Goal: Task Accomplishment & Management: Use online tool/utility

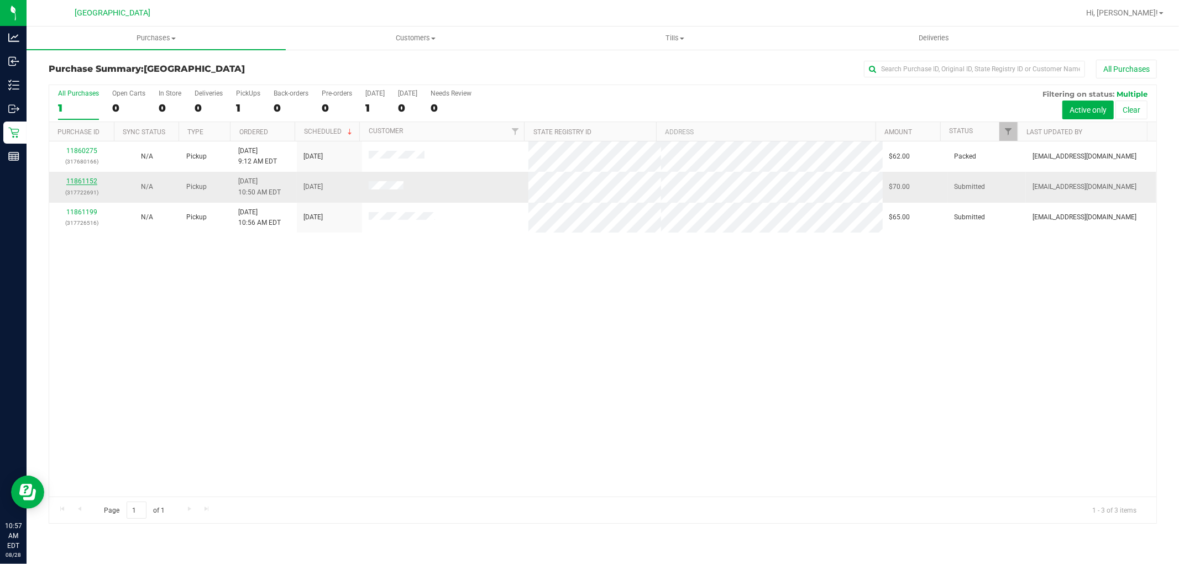
click at [80, 181] on link "11861152" at bounding box center [81, 181] width 31 height 8
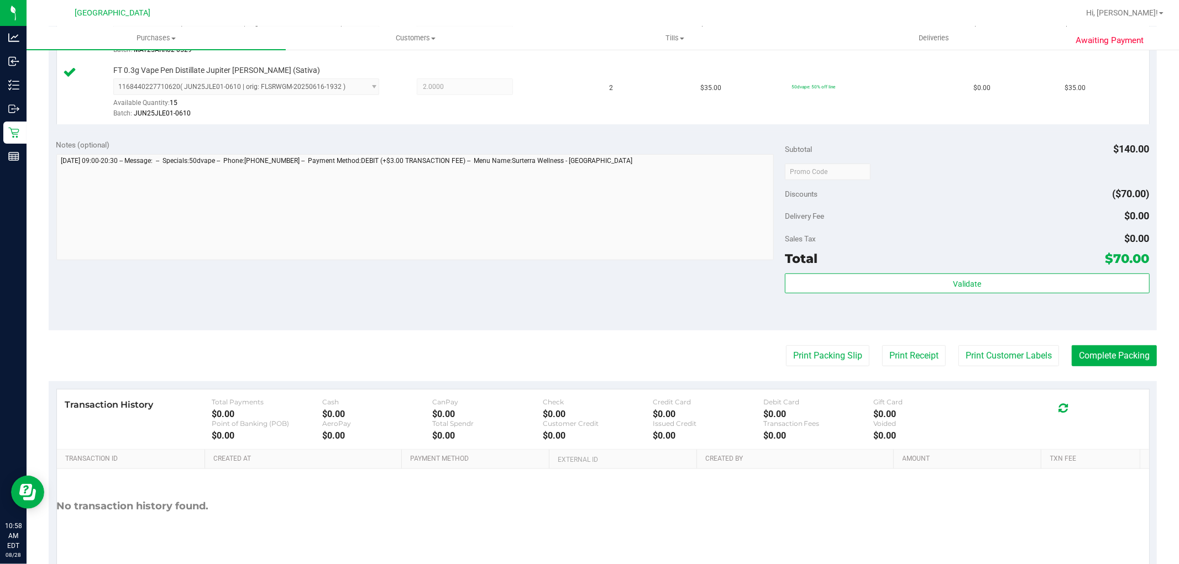
scroll to position [360, 0]
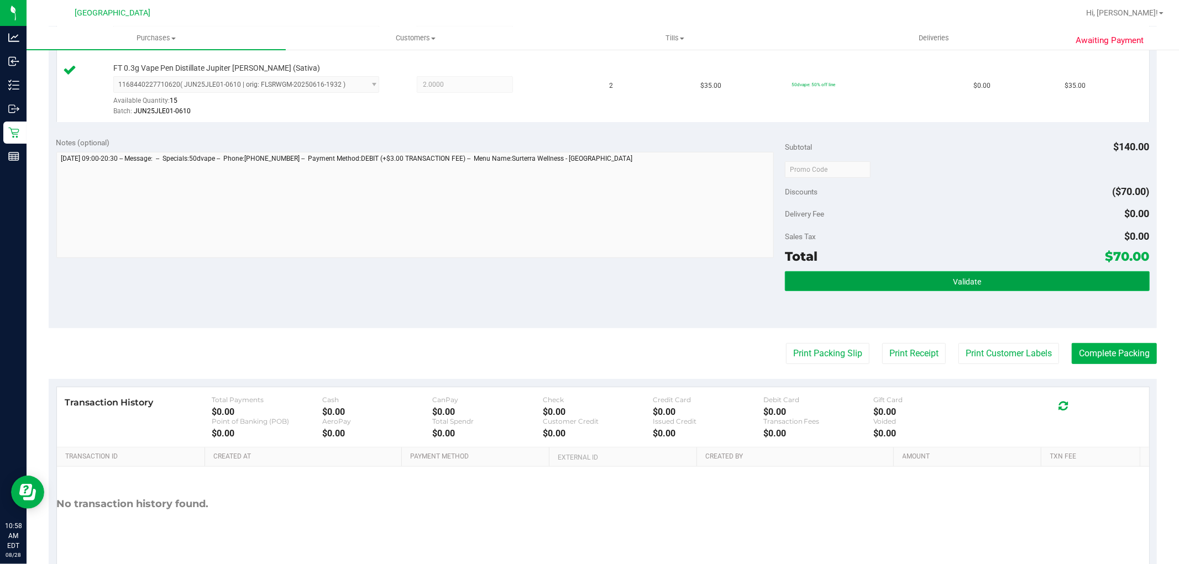
click at [958, 282] on span "Validate" at bounding box center [967, 281] width 28 height 9
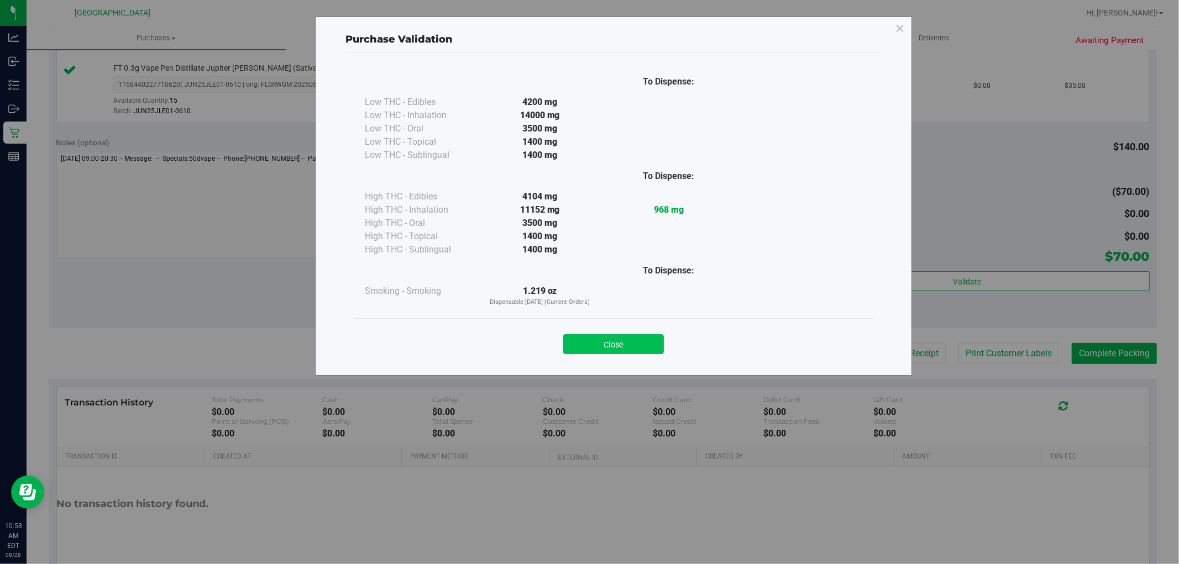
click at [613, 353] on button "Close" at bounding box center [613, 344] width 101 height 20
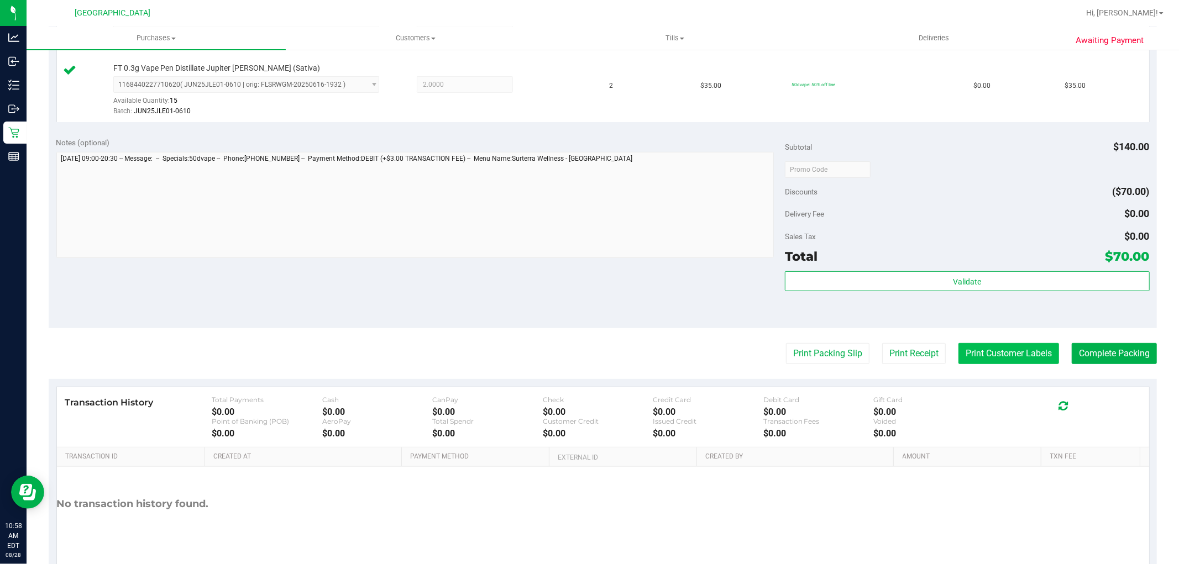
click at [971, 351] on button "Print Customer Labels" at bounding box center [1008, 353] width 101 height 21
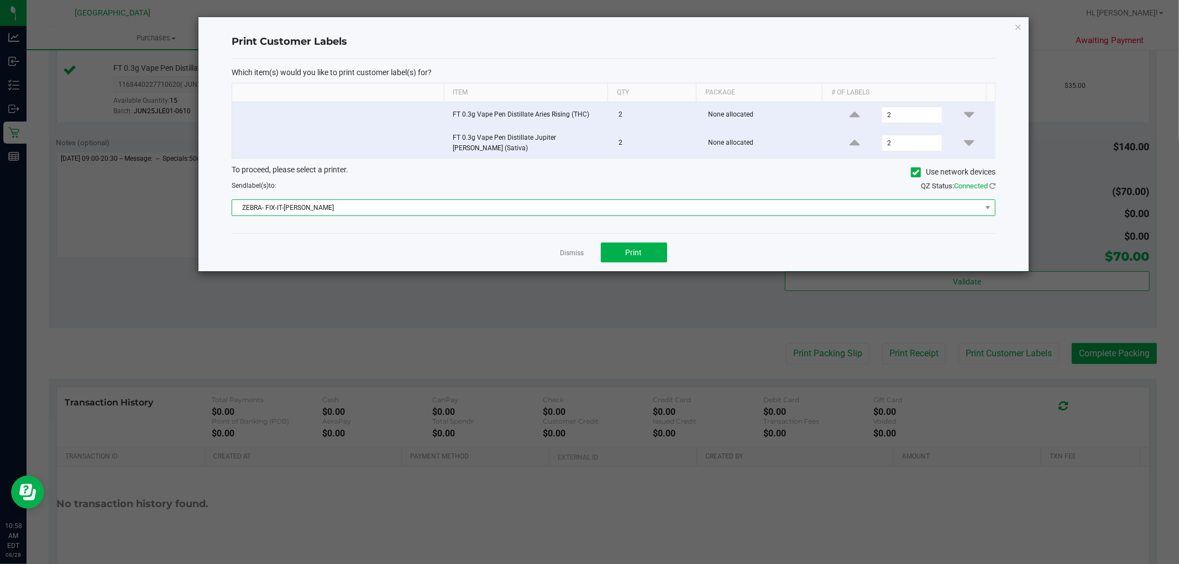
click at [551, 200] on span "ZEBRA- FIX-IT-[PERSON_NAME]" at bounding box center [606, 207] width 749 height 15
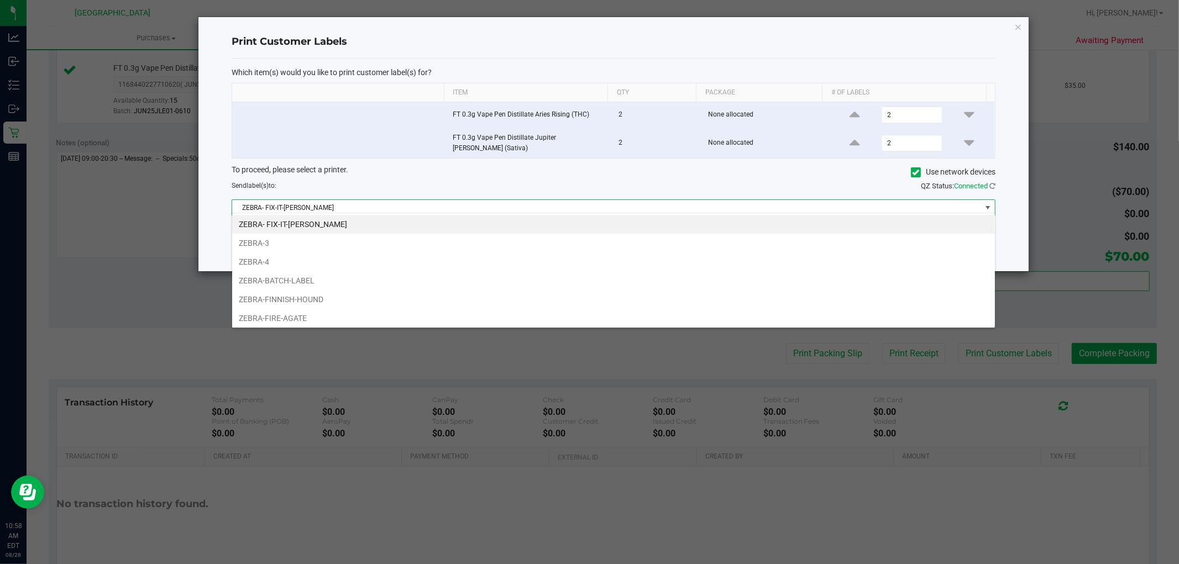
scroll to position [17, 764]
click at [337, 304] on li "ZEBRA-FINNISH-HOUND" at bounding box center [613, 299] width 763 height 19
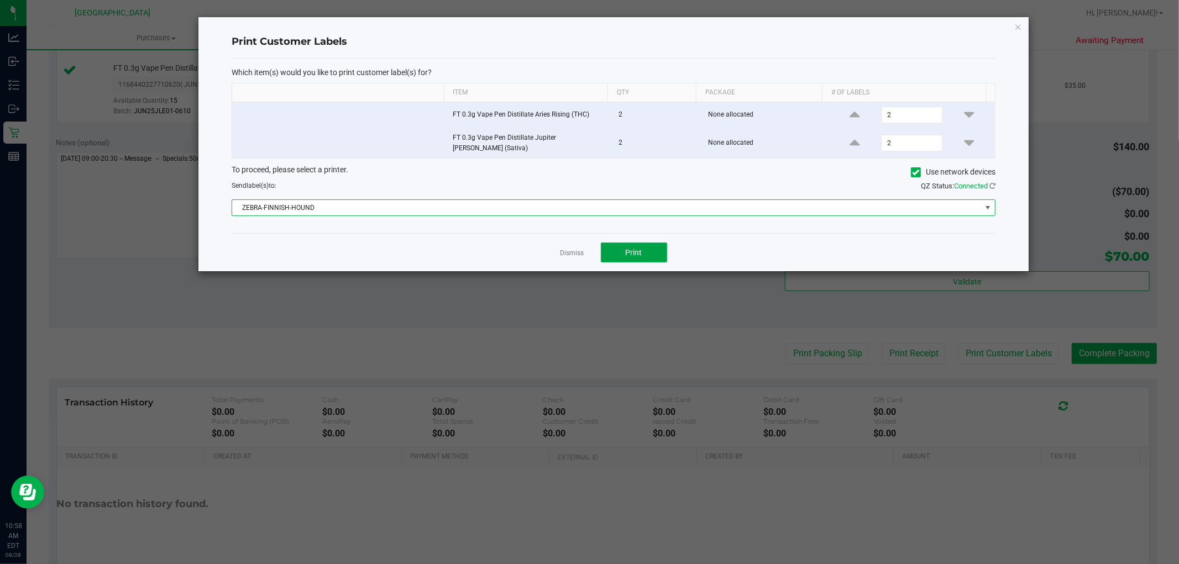
click at [666, 247] on button "Print" at bounding box center [634, 253] width 66 height 20
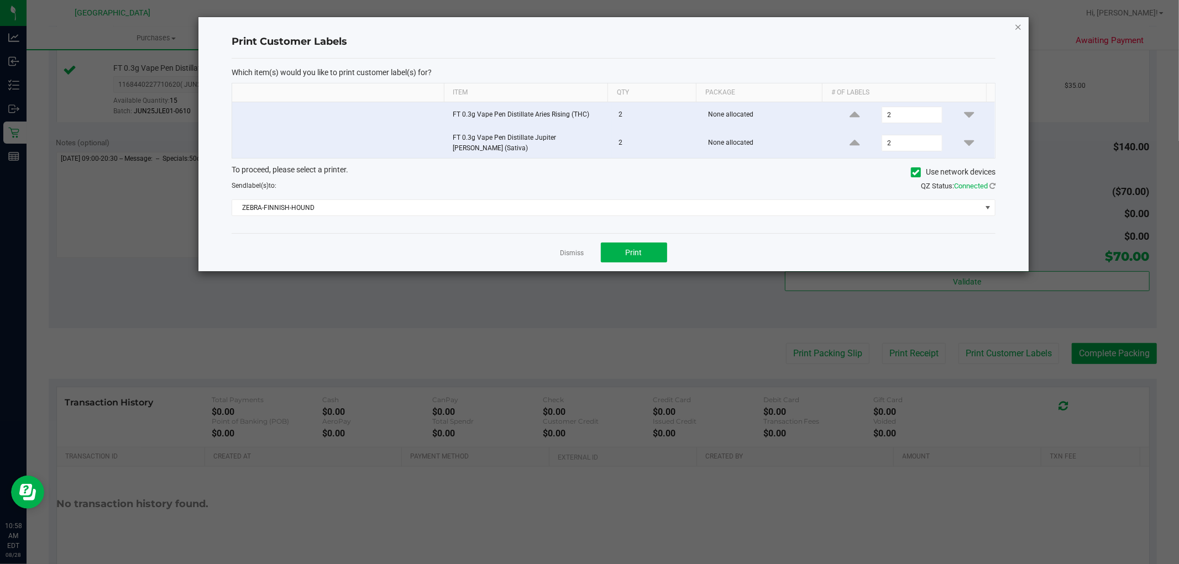
click at [1019, 31] on icon "button" at bounding box center [1018, 26] width 8 height 13
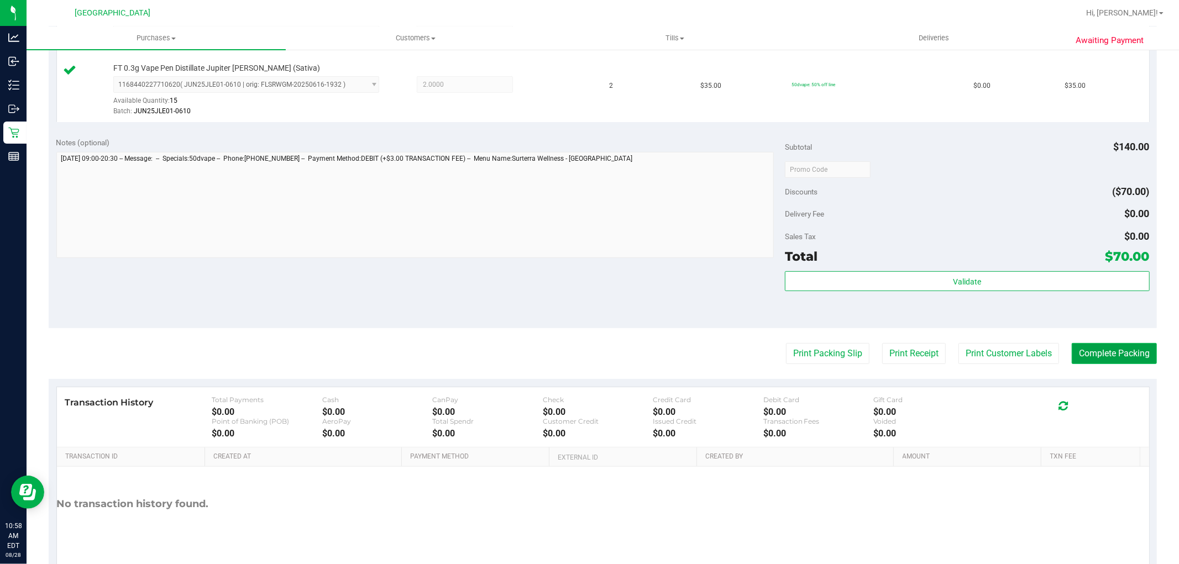
click at [1111, 350] on button "Complete Packing" at bounding box center [1113, 353] width 85 height 21
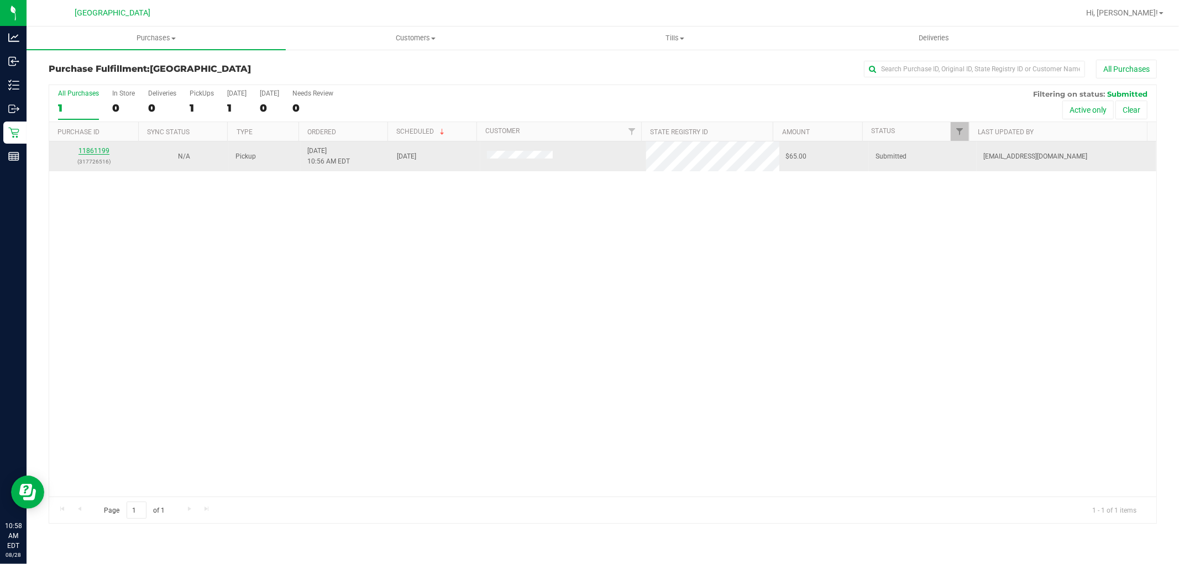
click at [106, 151] on link "11861199" at bounding box center [93, 151] width 31 height 8
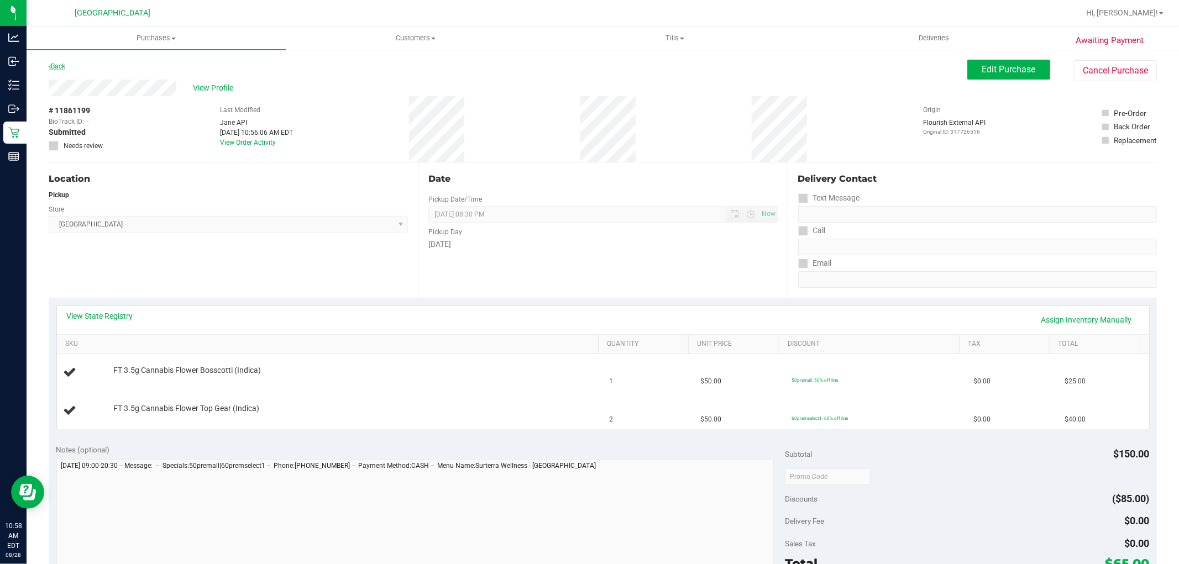
click at [65, 63] on link "Back" at bounding box center [57, 66] width 17 height 8
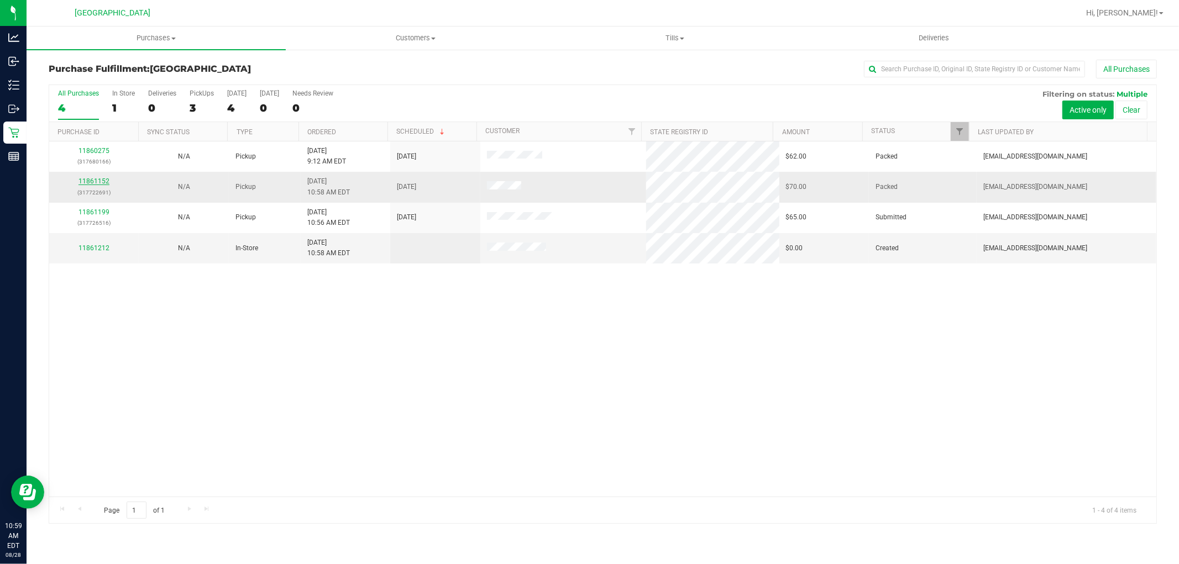
click at [101, 180] on link "11861152" at bounding box center [93, 181] width 31 height 8
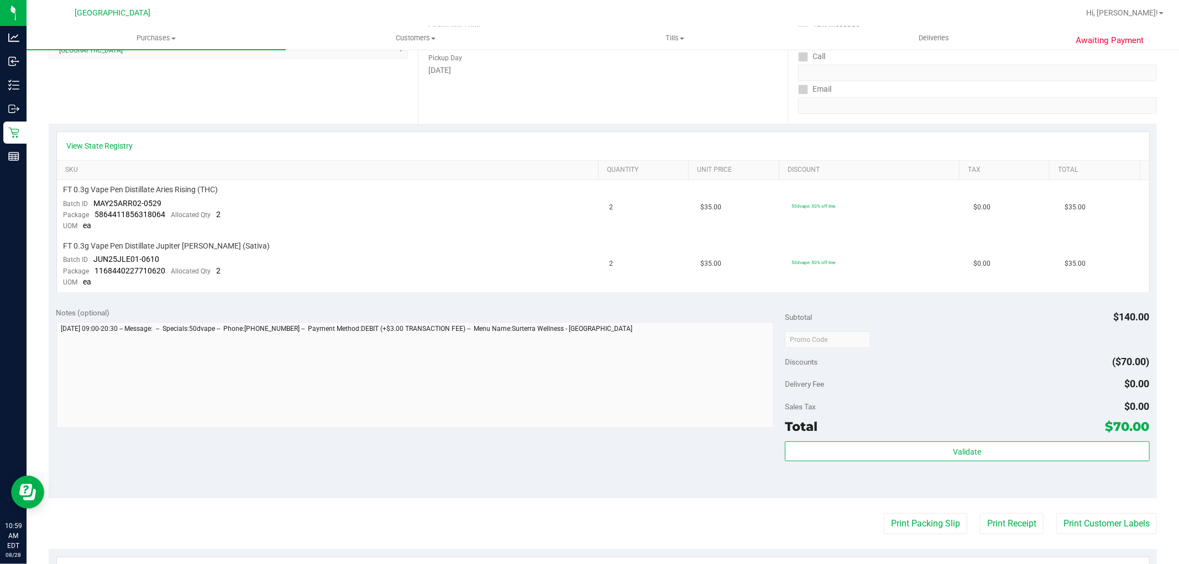
scroll to position [245, 0]
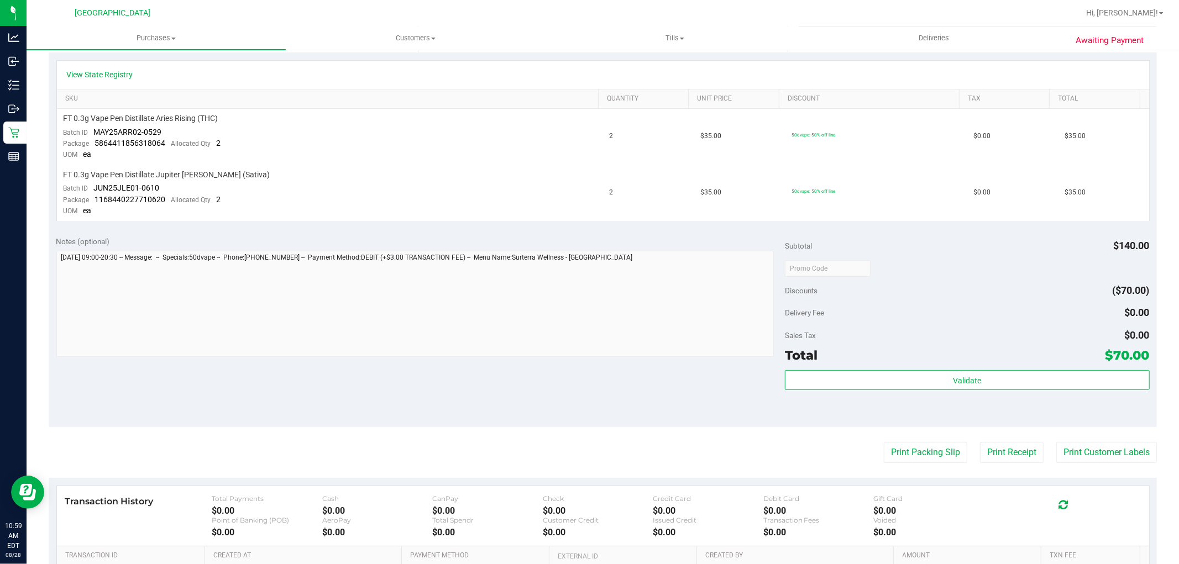
click at [1087, 439] on purchase-details "Back Send Back to Created Cancel Purchase View Profile # 11861152 BioTrack ID: …" at bounding box center [603, 249] width 1108 height 870
click at [1087, 448] on button "Print Customer Labels" at bounding box center [1106, 452] width 101 height 21
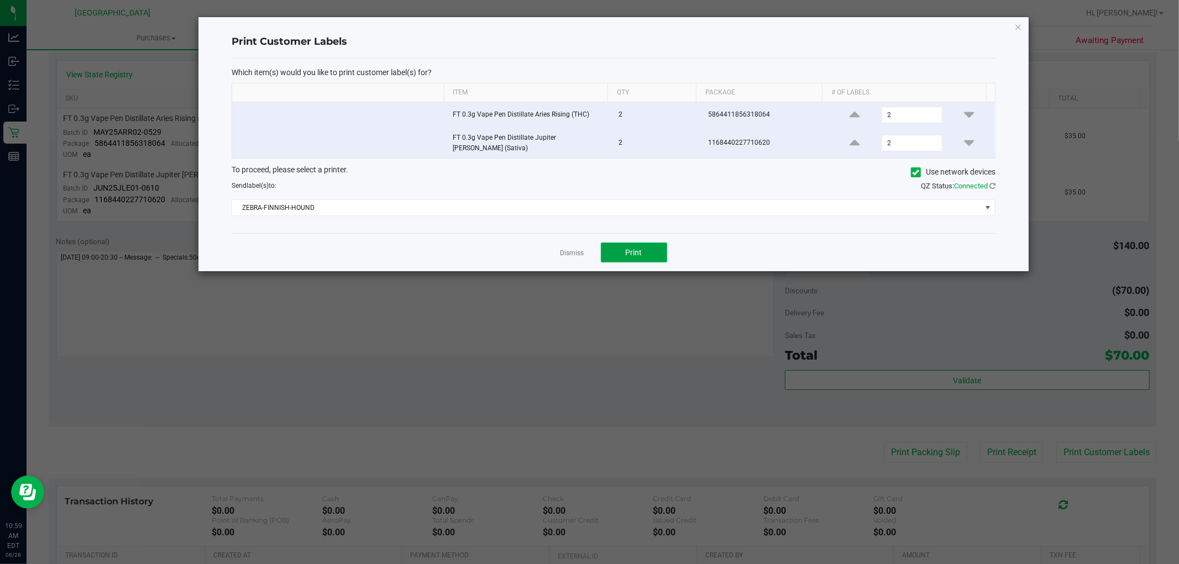
click at [650, 245] on button "Print" at bounding box center [634, 253] width 66 height 20
click at [578, 235] on div "Dismiss Print" at bounding box center [614, 252] width 764 height 38
click at [574, 249] on link "Dismiss" at bounding box center [572, 253] width 24 height 9
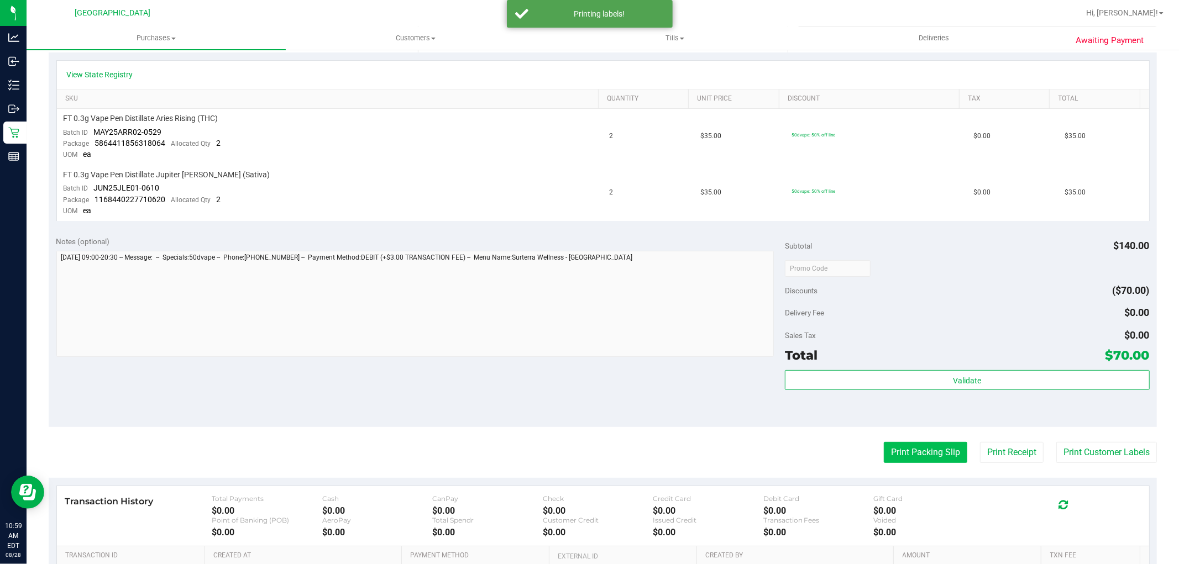
click at [928, 448] on button "Print Packing Slip" at bounding box center [925, 452] width 83 height 21
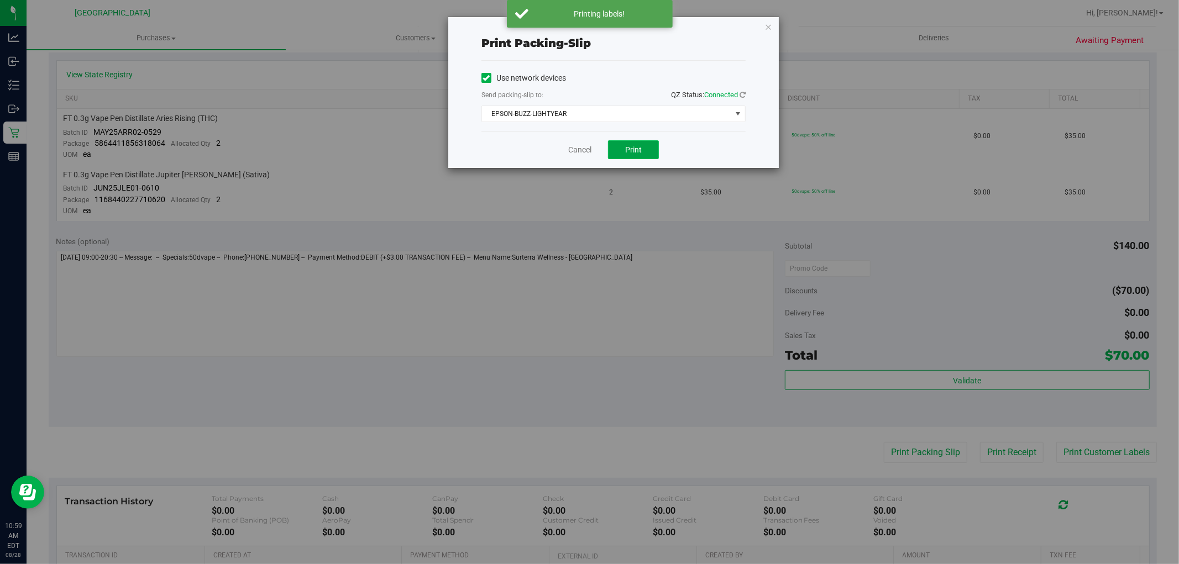
click at [619, 153] on button "Print" at bounding box center [633, 149] width 51 height 19
click at [645, 109] on span "EPSON-BUZZ-LIGHTYEAR" at bounding box center [606, 113] width 249 height 15
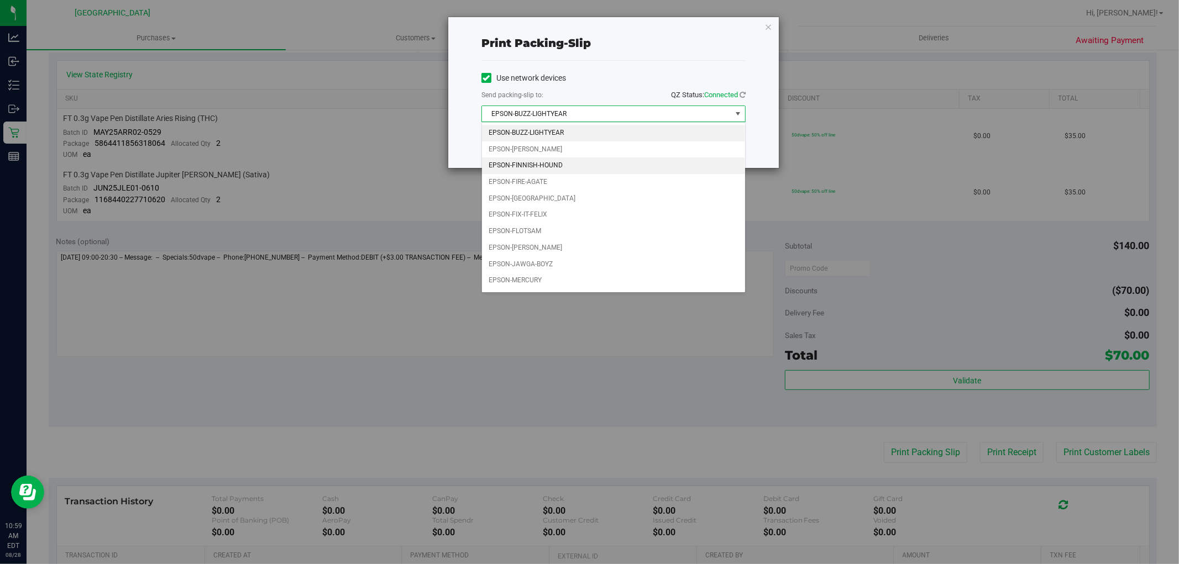
click at [606, 170] on li "EPSON-FINNISH-HOUND" at bounding box center [613, 165] width 263 height 17
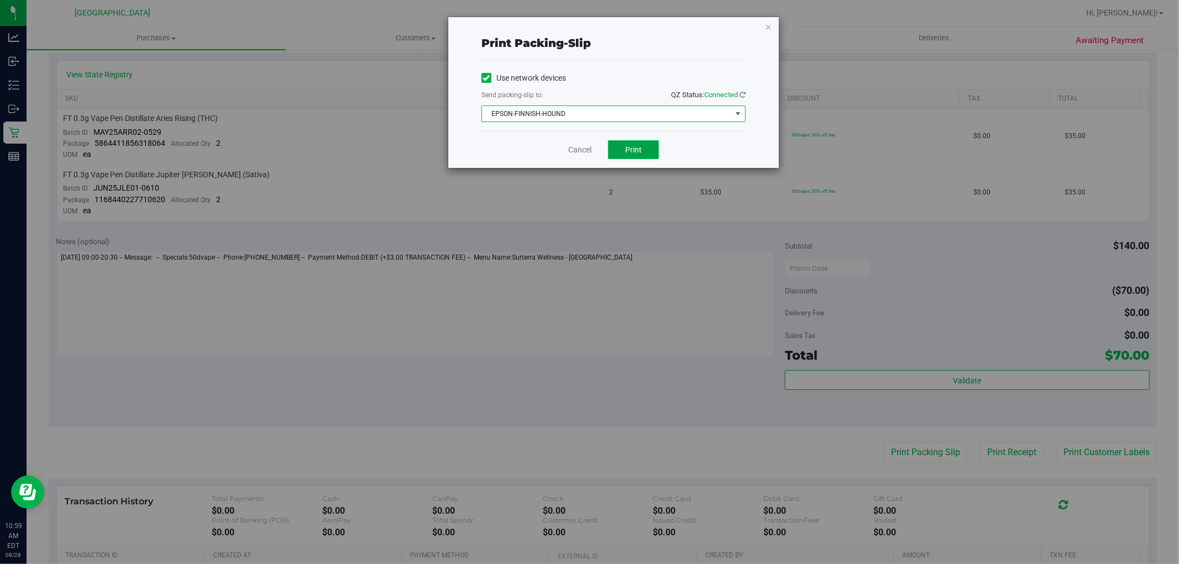
click at [618, 144] on button "Print" at bounding box center [633, 149] width 51 height 19
click at [765, 28] on icon "button" at bounding box center [768, 26] width 8 height 13
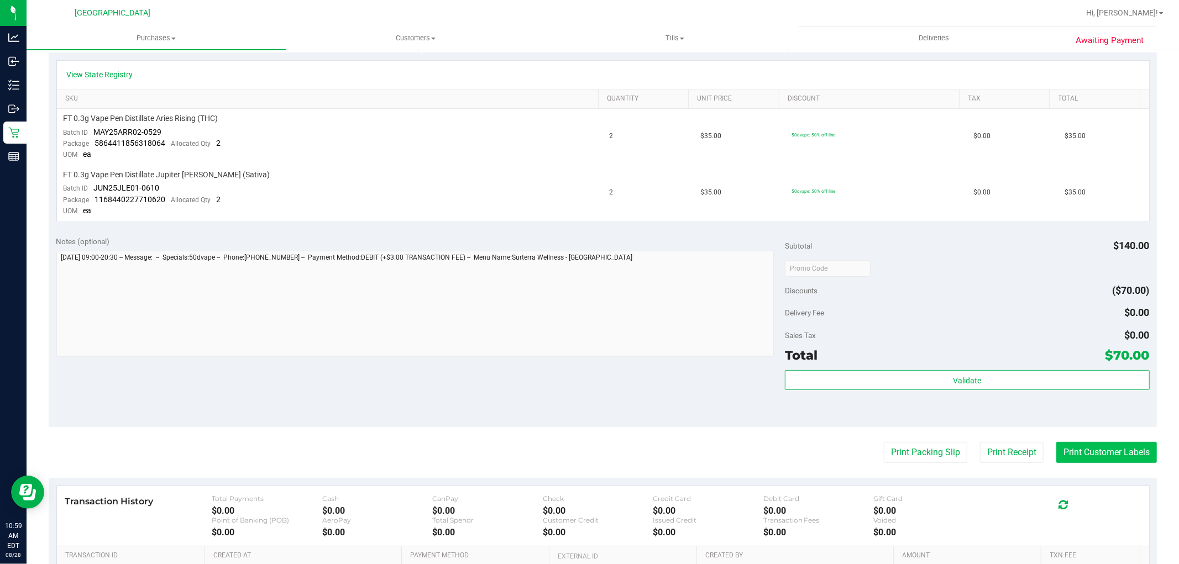
click at [1102, 454] on button "Print Customer Labels" at bounding box center [1106, 452] width 101 height 21
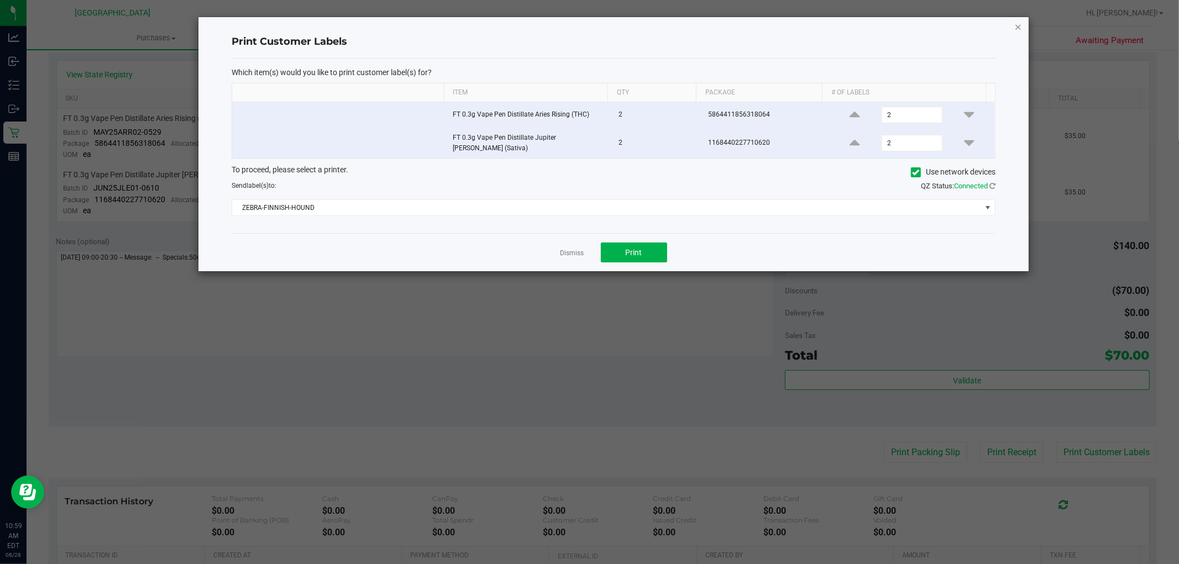
click at [1020, 31] on icon "button" at bounding box center [1018, 26] width 8 height 13
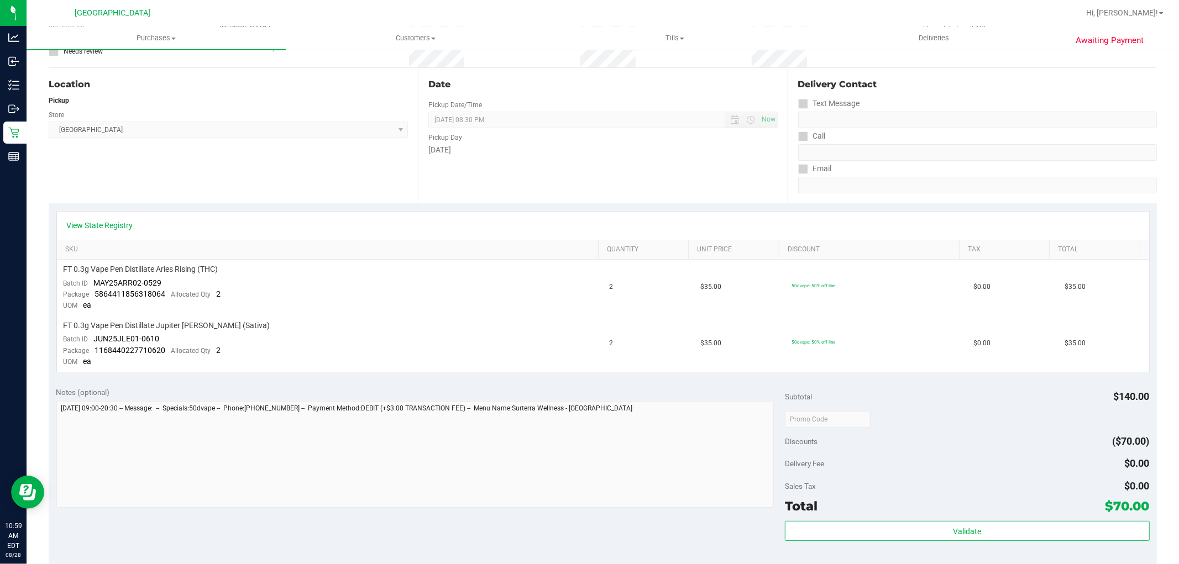
scroll to position [0, 0]
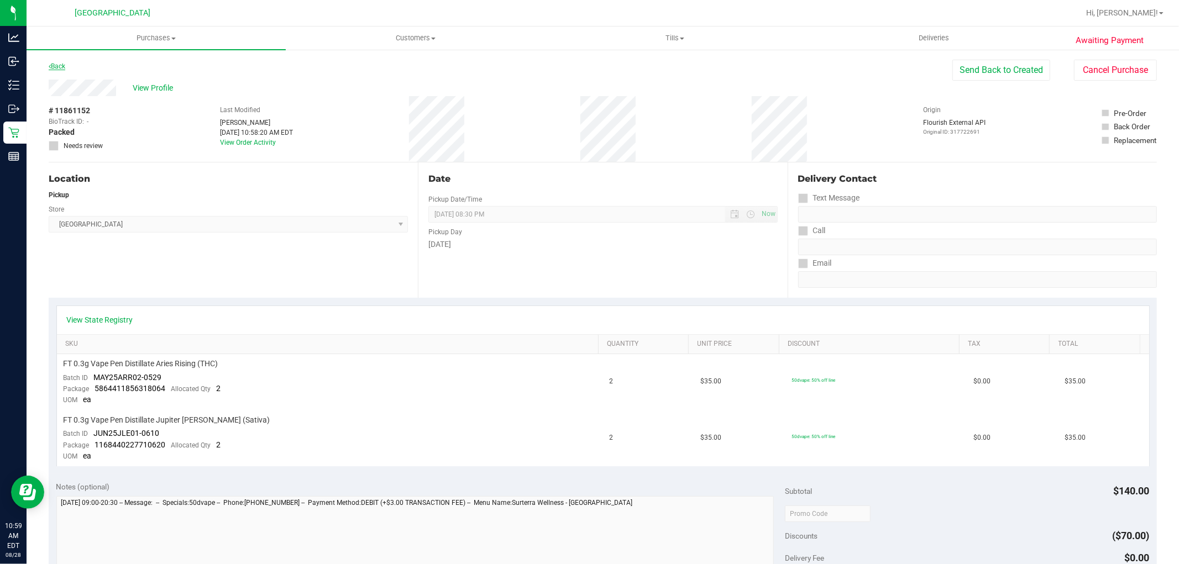
click at [64, 67] on link "Back" at bounding box center [57, 66] width 17 height 8
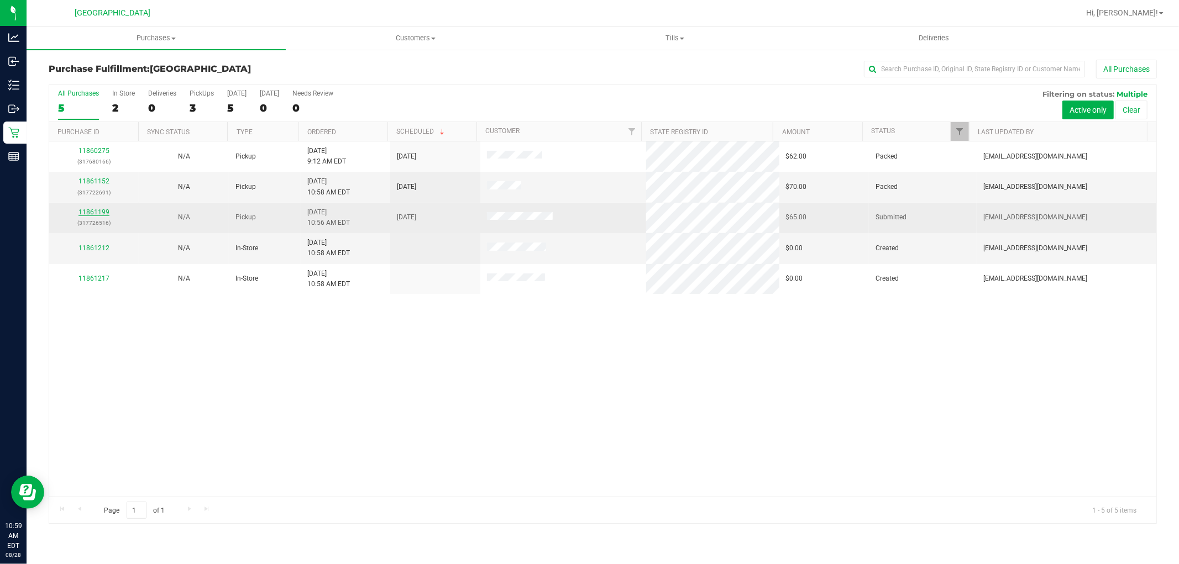
click at [87, 214] on link "11861199" at bounding box center [93, 212] width 31 height 8
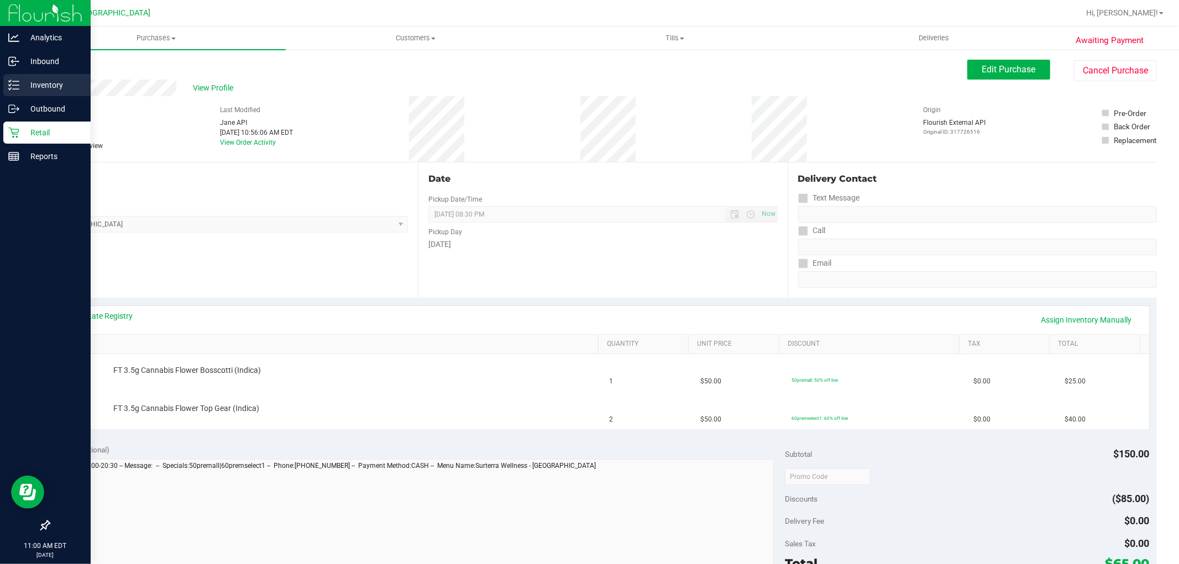
click at [53, 85] on p "Inventory" at bounding box center [52, 84] width 66 height 13
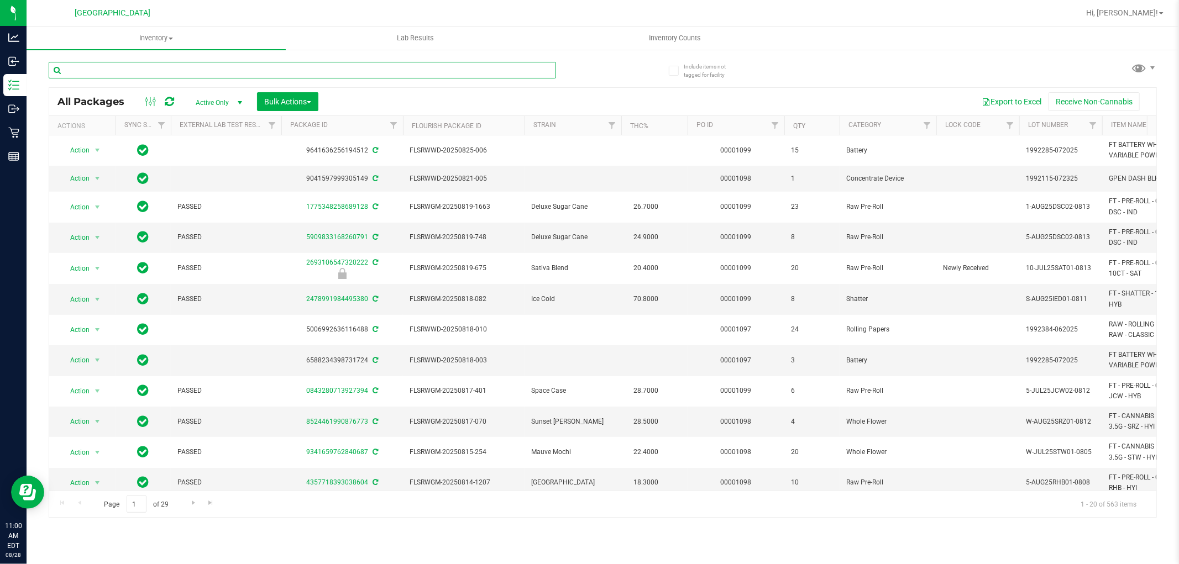
click at [250, 67] on input "text" at bounding box center [302, 70] width 507 height 17
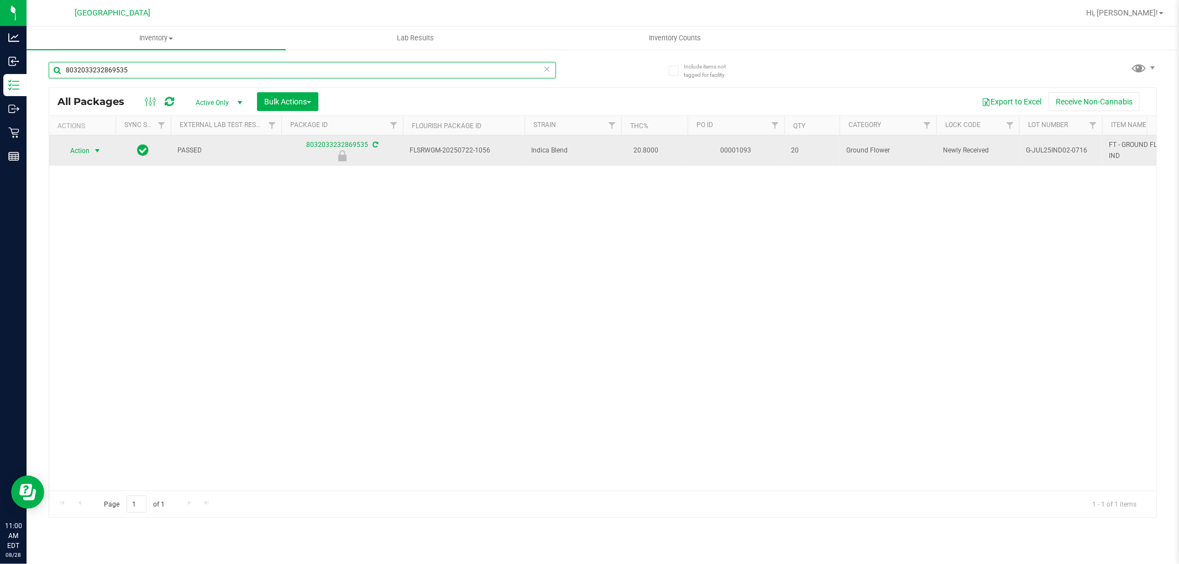
type input "8032033232869535"
click at [95, 151] on span "select" at bounding box center [97, 150] width 9 height 9
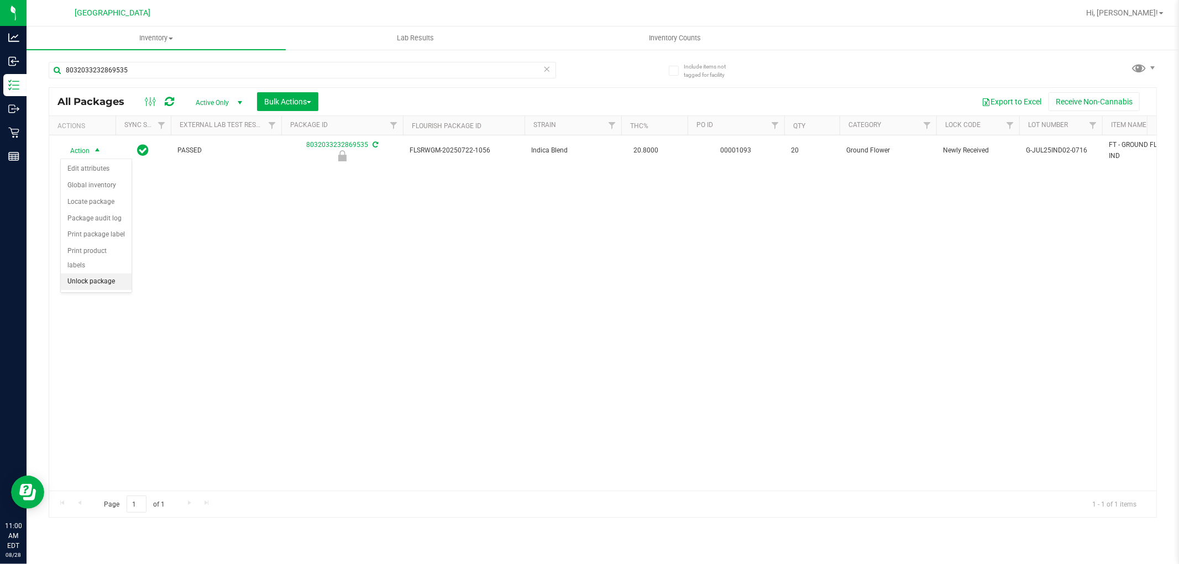
click at [114, 282] on li "Unlock package" at bounding box center [96, 282] width 71 height 17
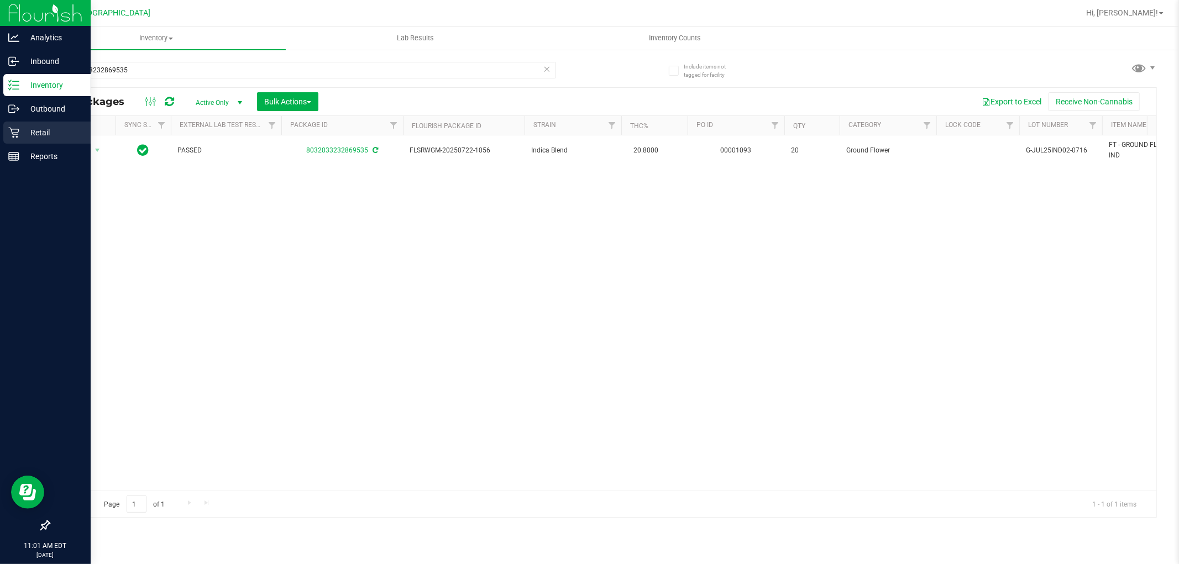
click at [60, 134] on p "Retail" at bounding box center [52, 132] width 66 height 13
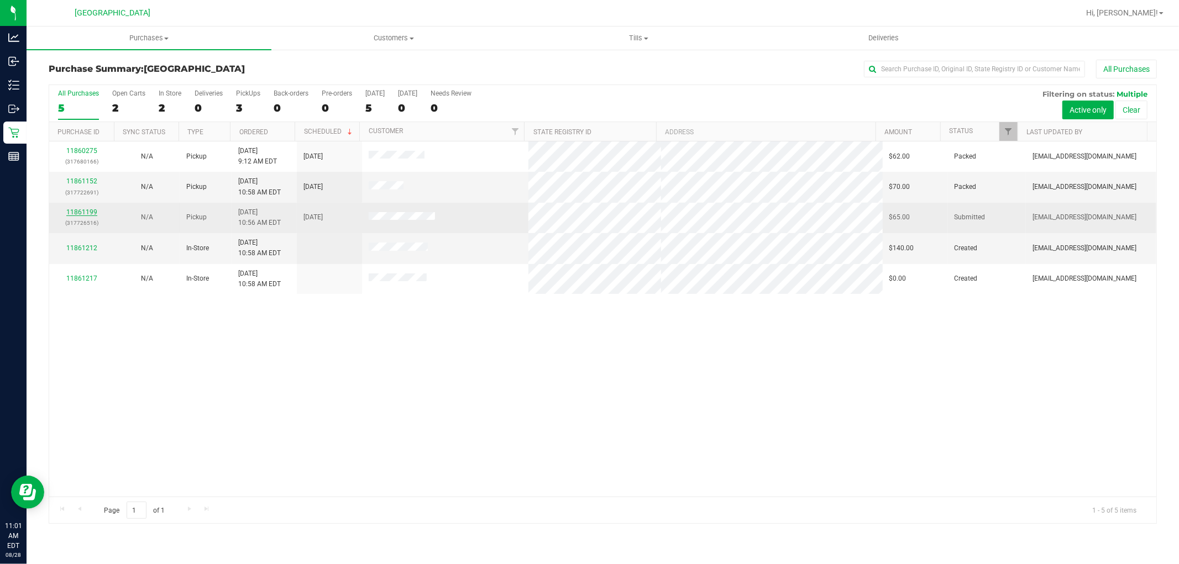
click at [84, 216] on link "11861199" at bounding box center [81, 212] width 31 height 8
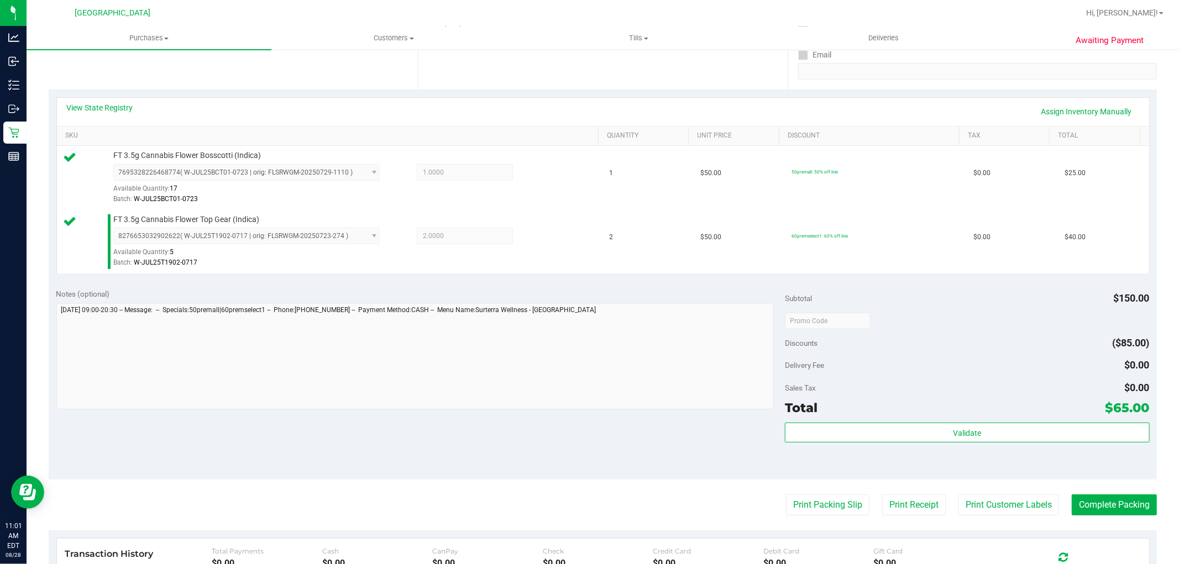
scroll to position [286, 0]
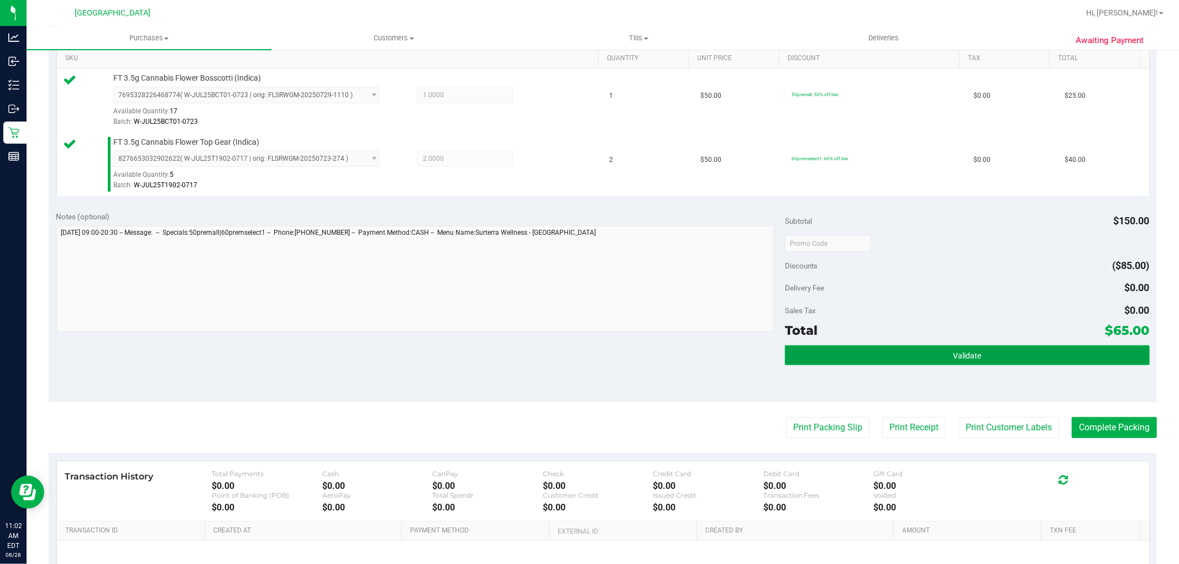
click at [912, 364] on button "Validate" at bounding box center [967, 355] width 364 height 20
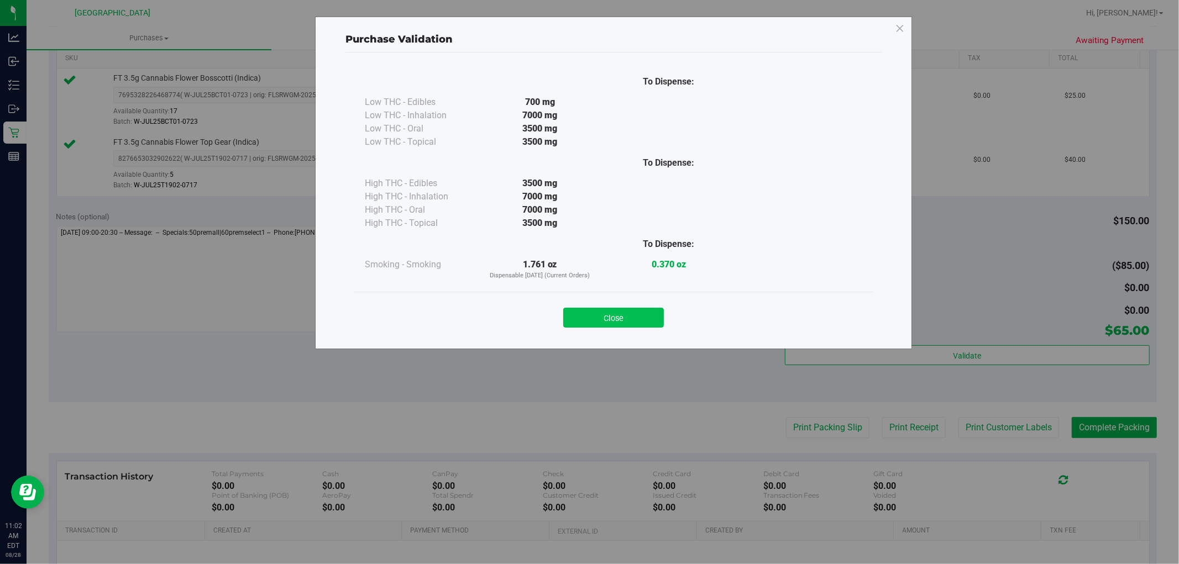
click at [616, 319] on button "Close" at bounding box center [613, 318] width 101 height 20
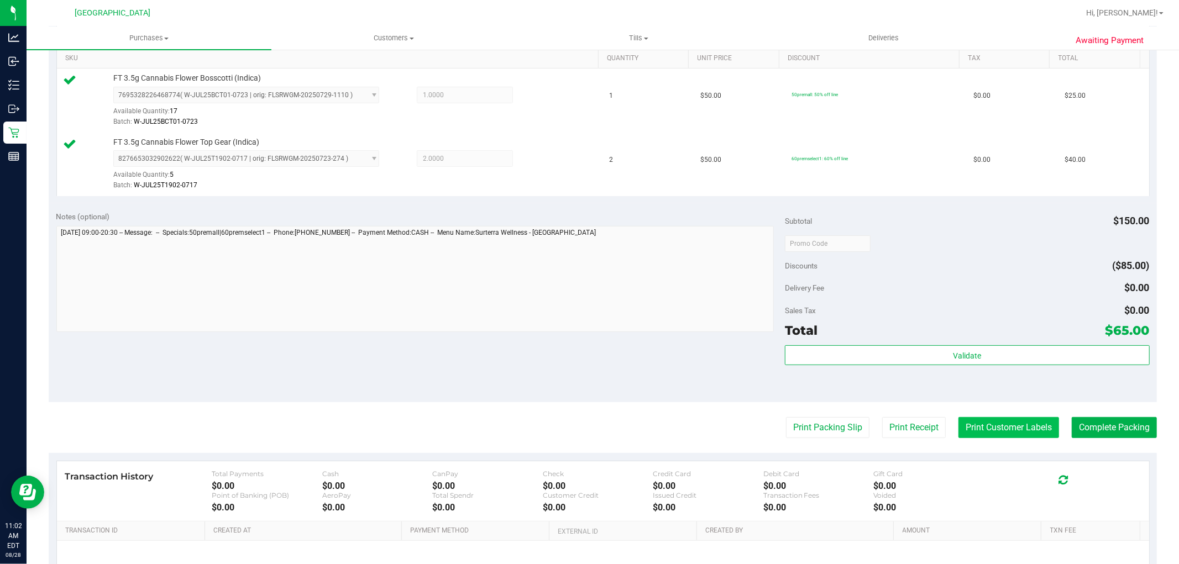
click at [982, 426] on button "Print Customer Labels" at bounding box center [1008, 427] width 101 height 21
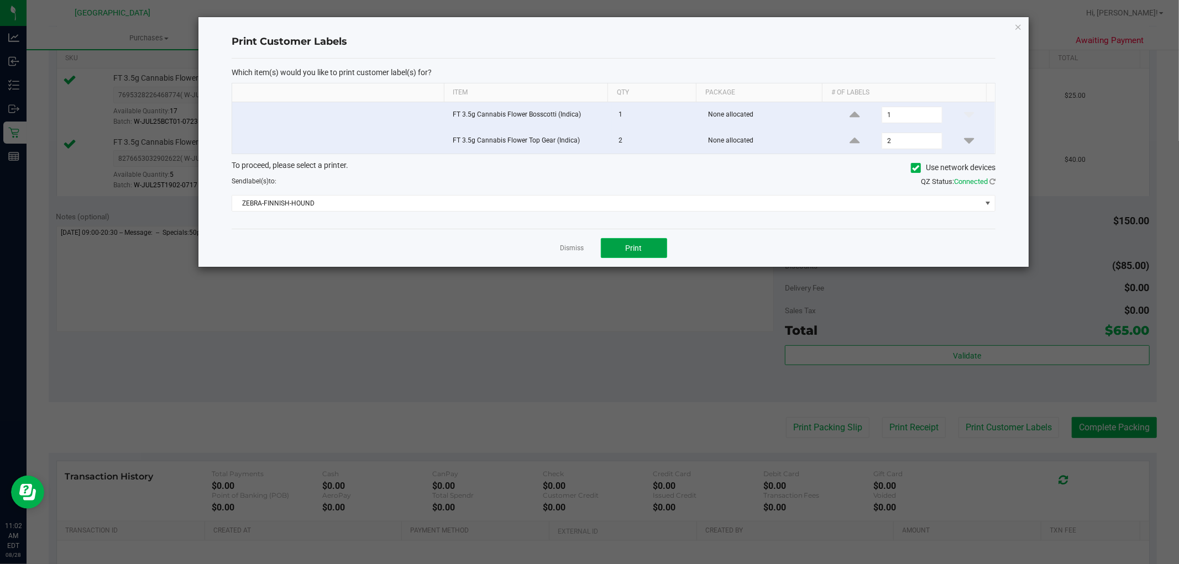
click at [628, 252] on span "Print" at bounding box center [634, 248] width 17 height 9
click at [1017, 22] on icon "button" at bounding box center [1018, 26] width 8 height 13
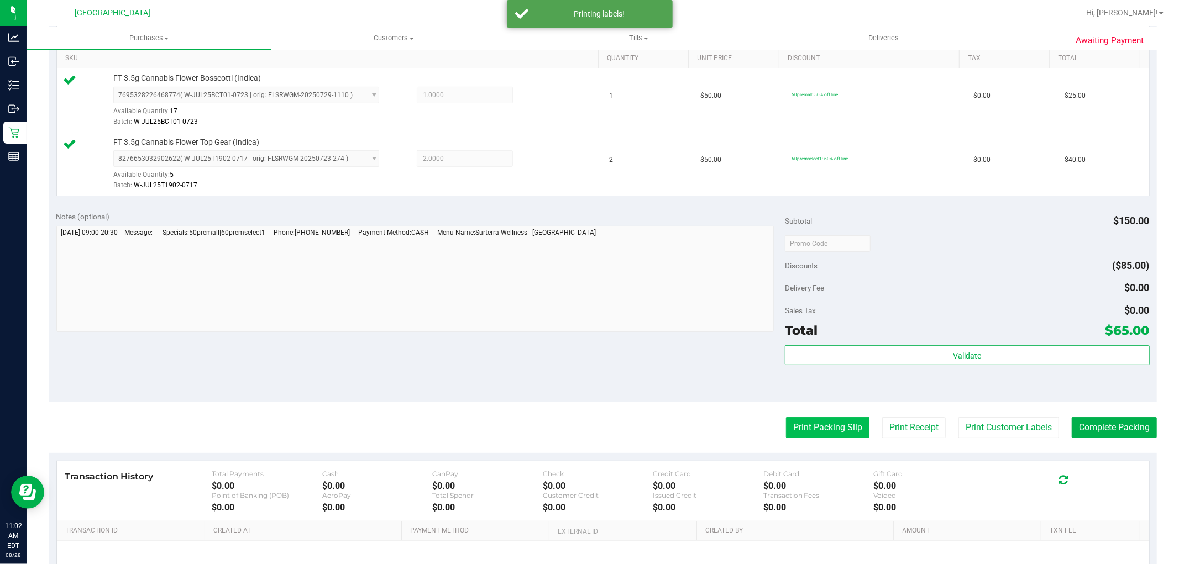
click at [787, 433] on button "Print Packing Slip" at bounding box center [827, 427] width 83 height 21
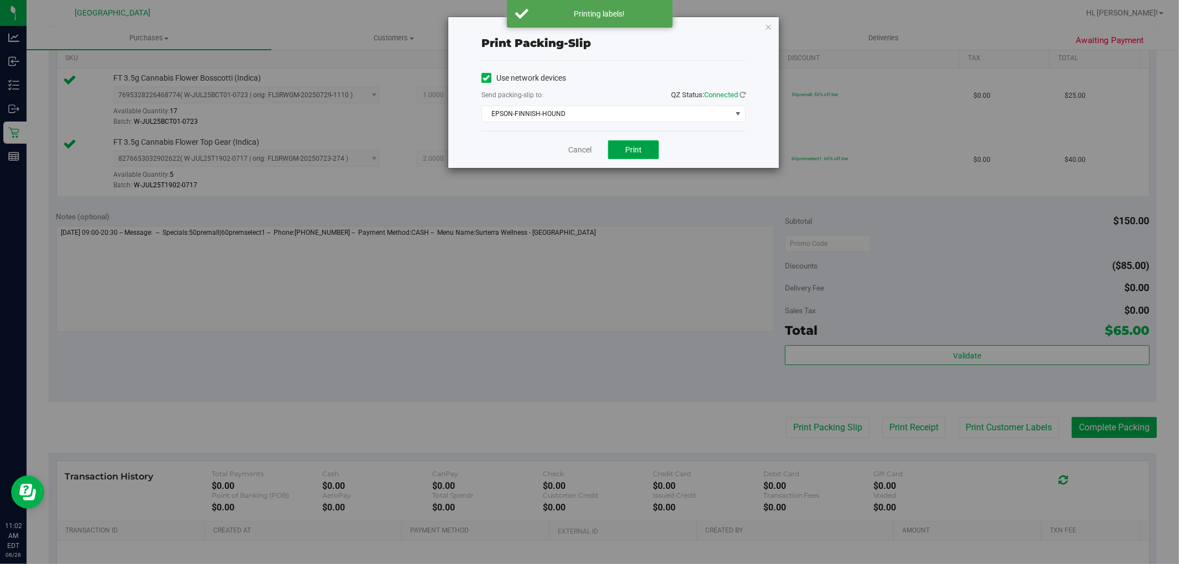
click at [647, 150] on button "Print" at bounding box center [633, 149] width 51 height 19
click at [770, 28] on icon "button" at bounding box center [768, 26] width 8 height 13
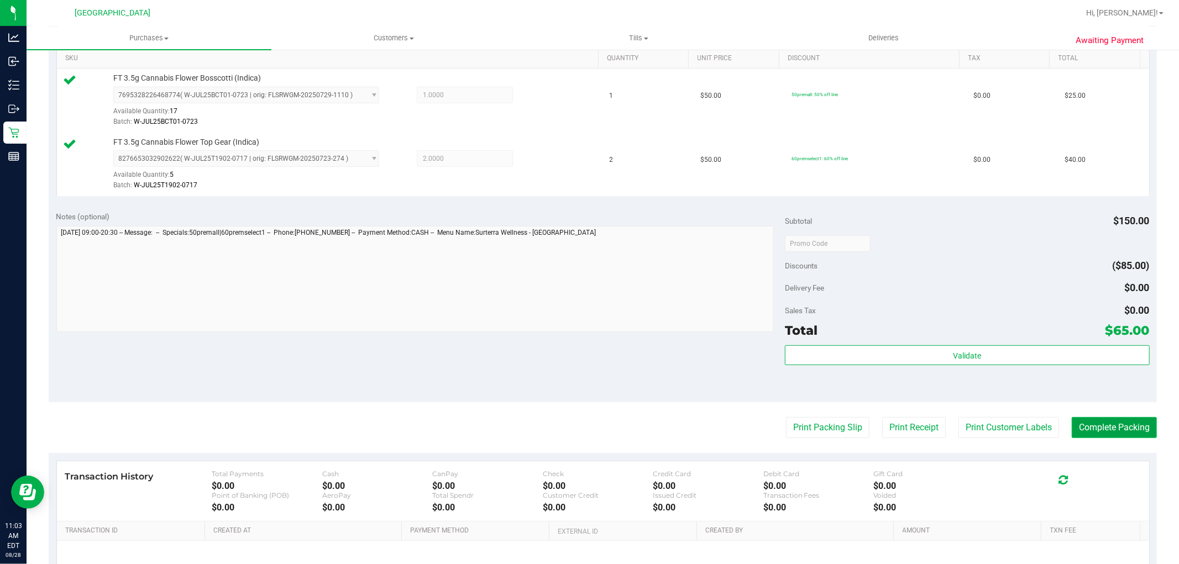
click at [1096, 431] on button "Complete Packing" at bounding box center [1113, 427] width 85 height 21
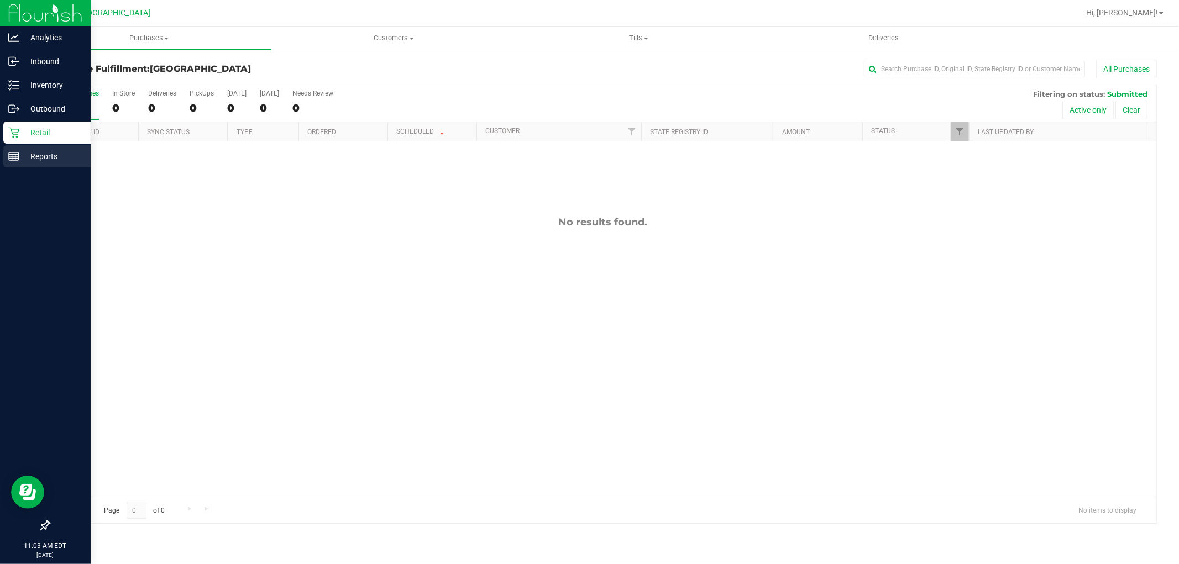
click at [67, 158] on p "Reports" at bounding box center [52, 156] width 66 height 13
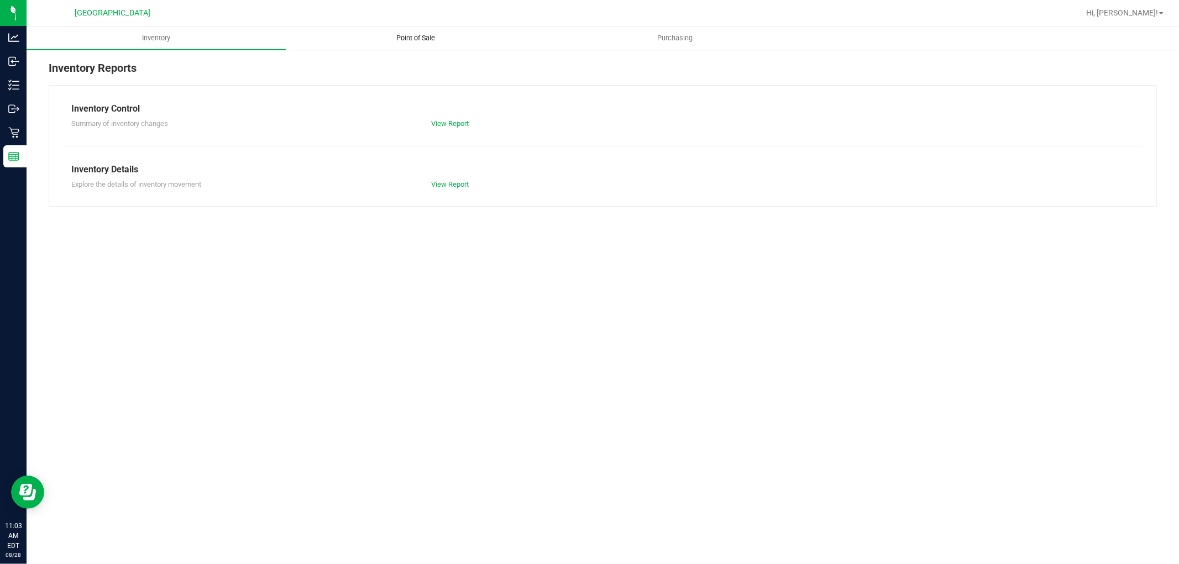
click at [421, 31] on uib-tab-heading "Point of Sale" at bounding box center [415, 38] width 258 height 22
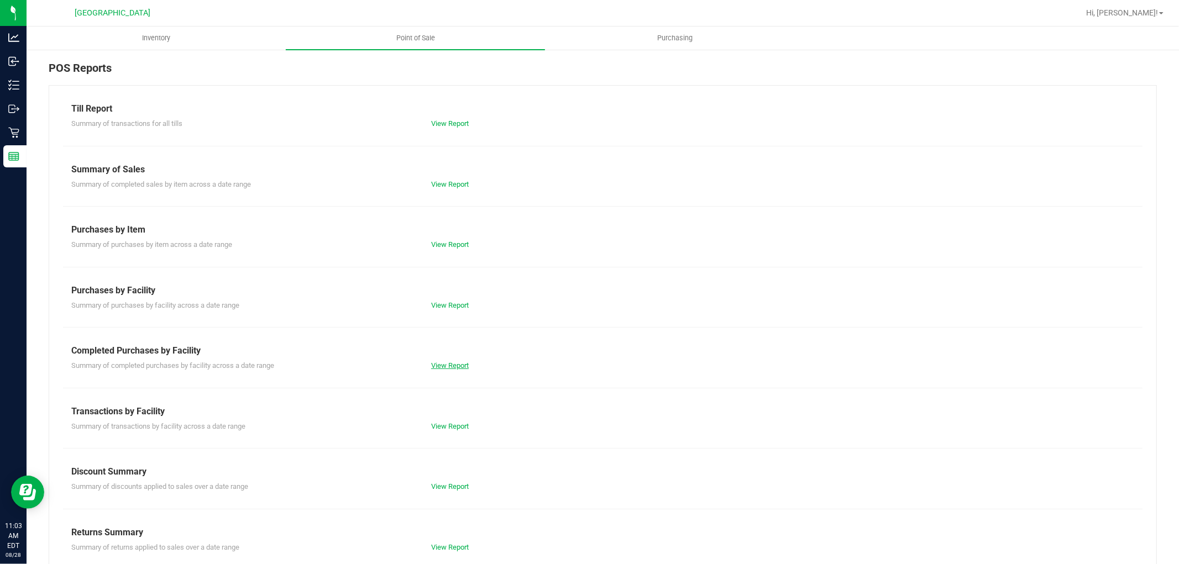
click at [457, 365] on link "View Report" at bounding box center [450, 365] width 38 height 8
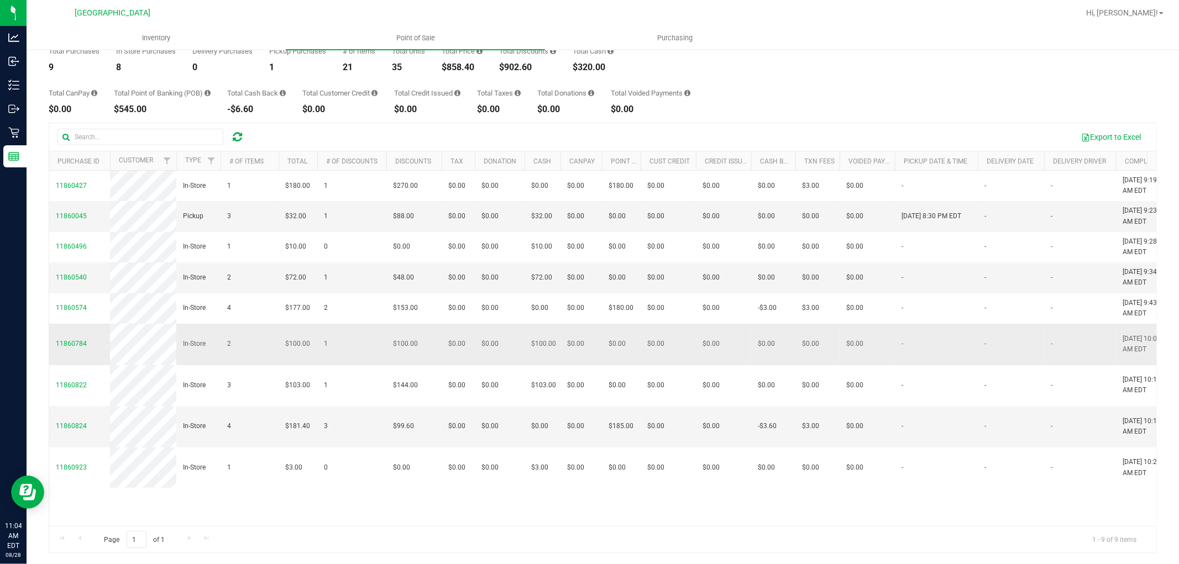
drag, startPoint x: 676, startPoint y: 504, endPoint x: 269, endPoint y: 375, distance: 427.3
click at [269, 375] on tbody "11860427 In-Store 1 $180.00 1 $270.00 $0.00 $0.00 $0.00 $0.00 $0.00 $0.00 $0.00…" at bounding box center [839, 329] width 1580 height 317
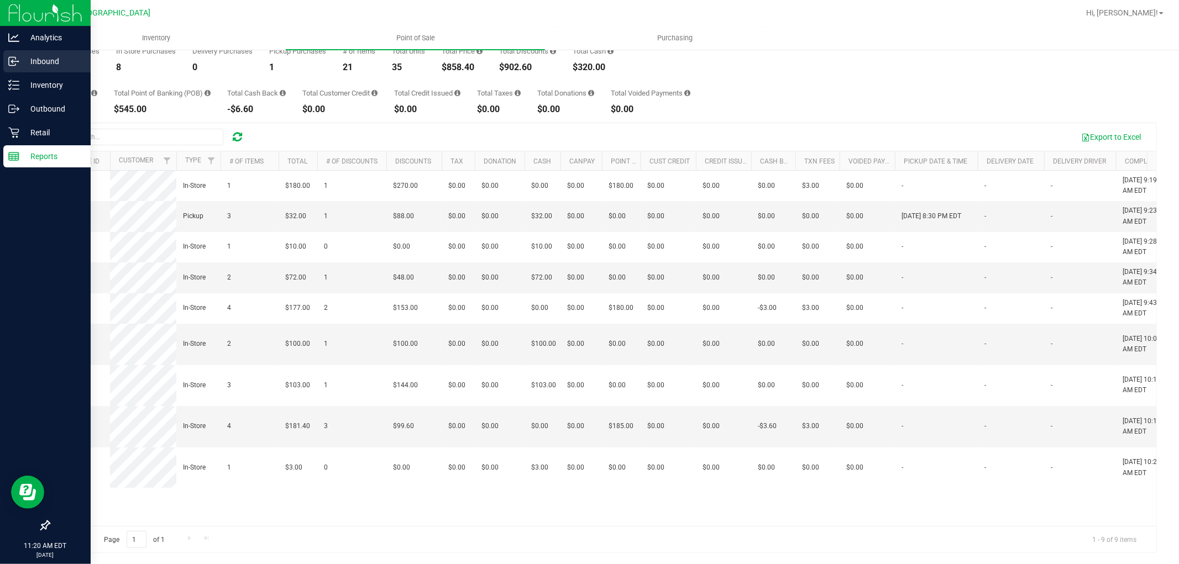
click at [39, 59] on p "Inbound" at bounding box center [52, 61] width 66 height 13
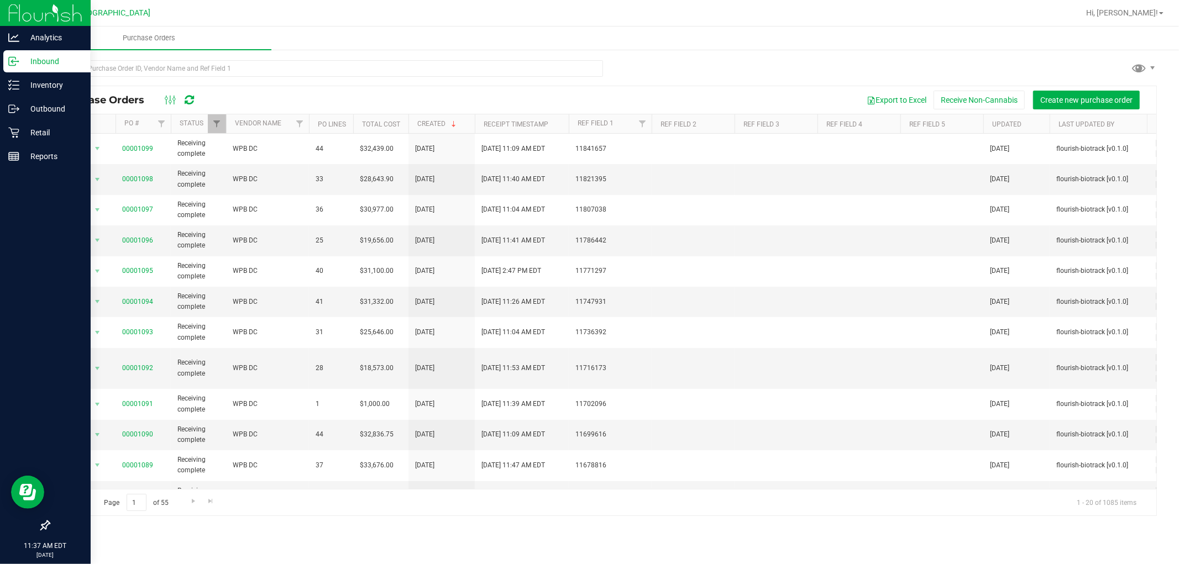
click at [24, 58] on p "Inbound" at bounding box center [52, 61] width 66 height 13
click at [46, 136] on p "Retail" at bounding box center [52, 132] width 66 height 13
